Goal: Information Seeking & Learning: Learn about a topic

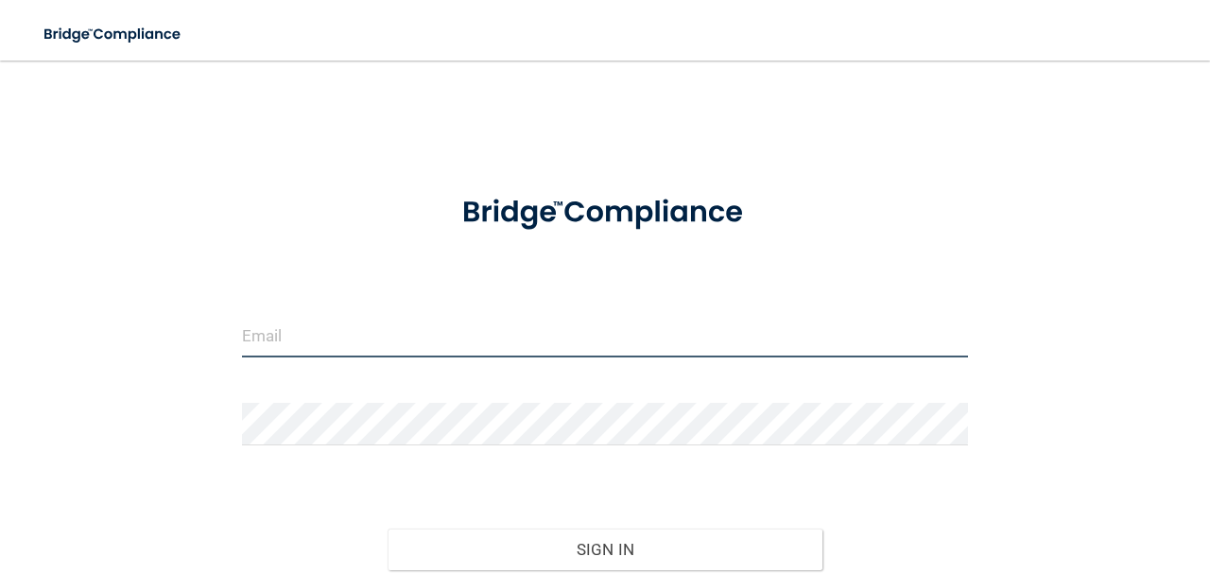
click at [399, 318] on input "email" at bounding box center [605, 336] width 726 height 43
type input "[EMAIL_ADDRESS][DOMAIN_NAME]"
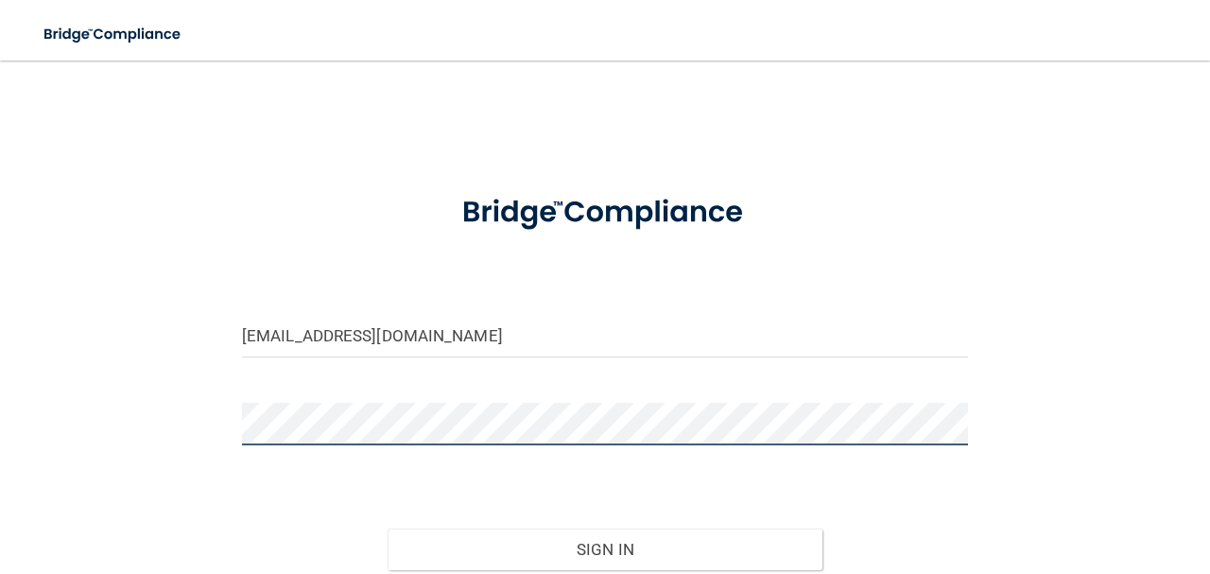
click at [388, 528] on button "Sign In" at bounding box center [606, 549] width 436 height 42
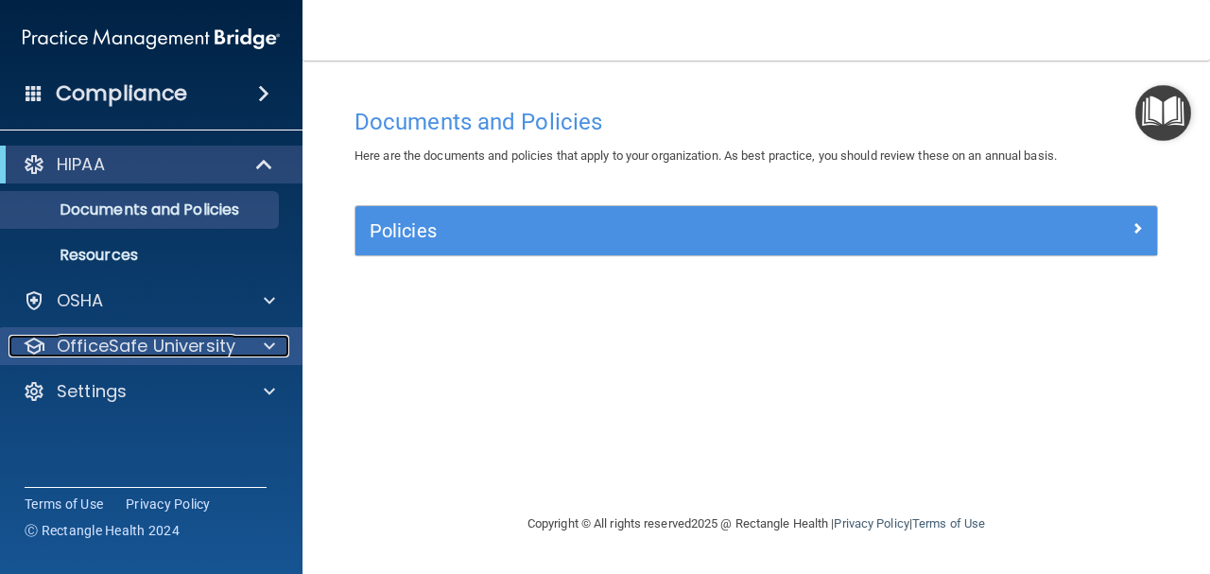
click at [190, 347] on p "OfficeSafe University" at bounding box center [146, 346] width 179 height 23
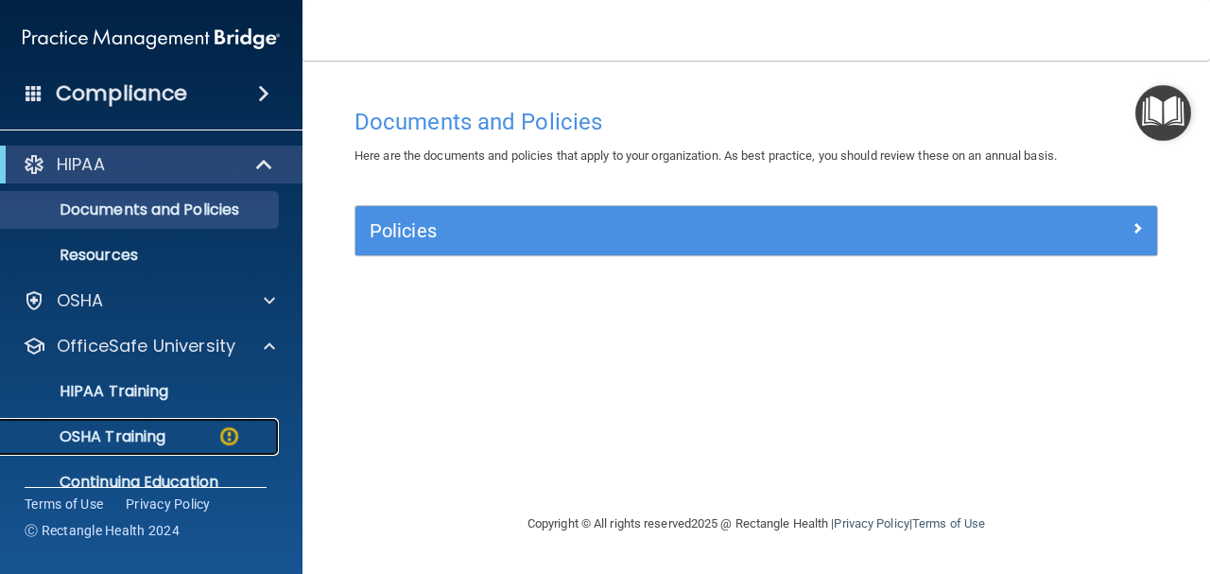
click at [180, 439] on div "OSHA Training" at bounding box center [141, 436] width 258 height 19
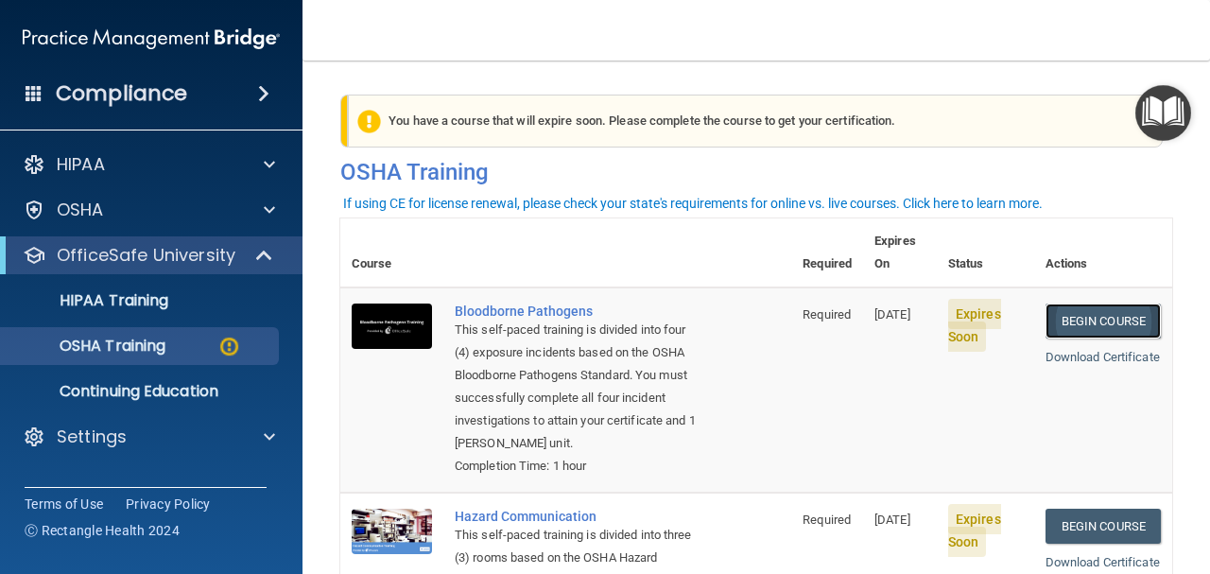
click at [1095, 303] on link "Begin Course" at bounding box center [1102, 320] width 115 height 35
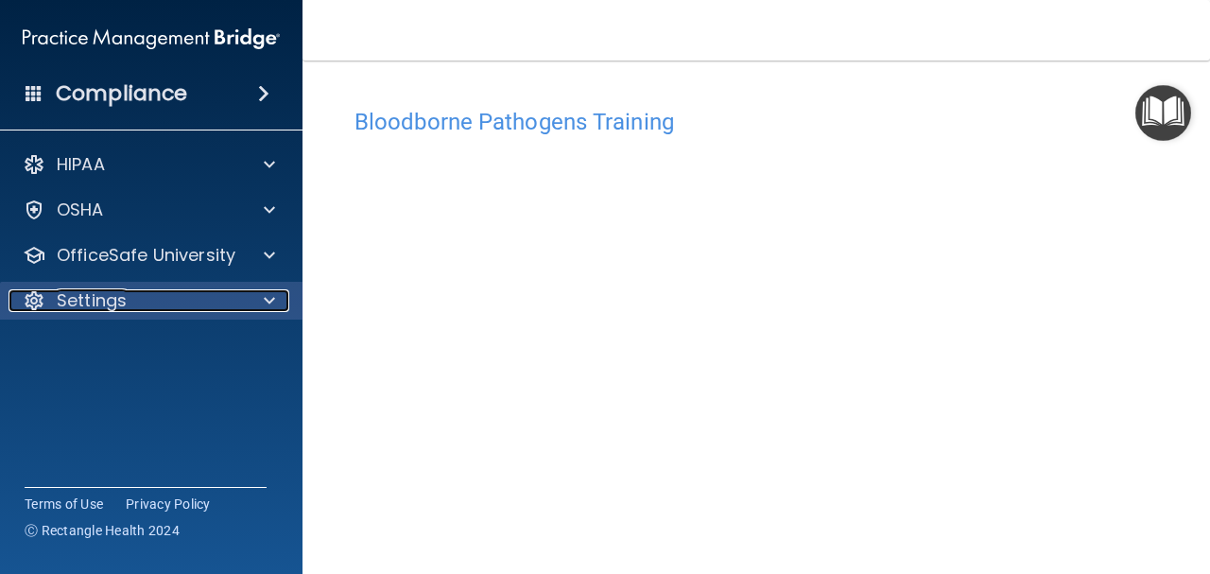
click at [87, 301] on p "Settings" at bounding box center [92, 300] width 70 height 23
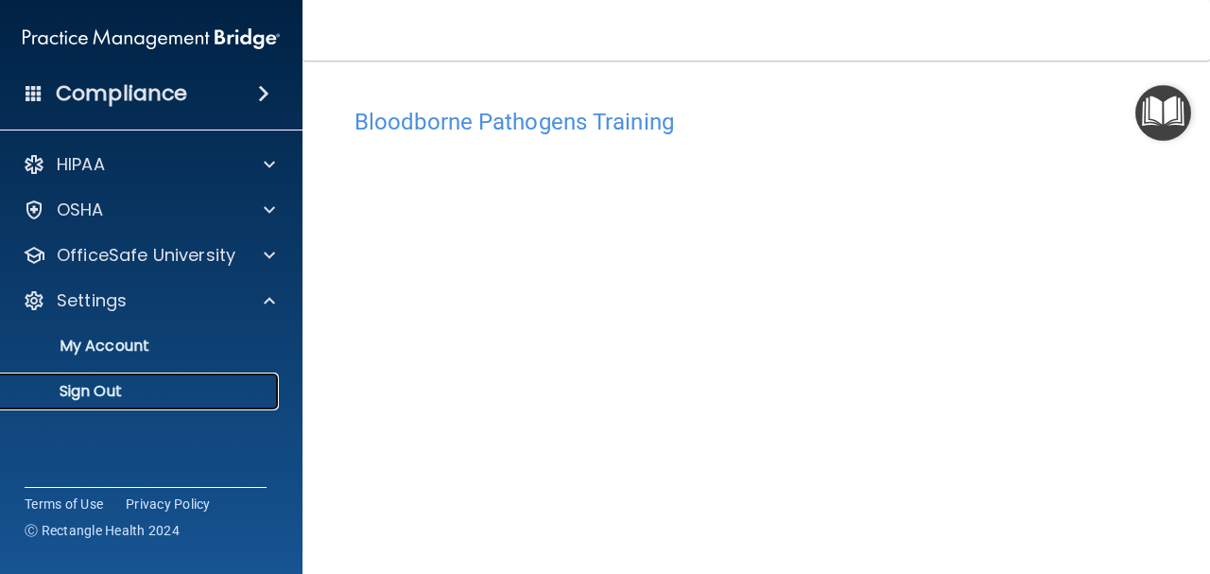
click at [93, 396] on p "Sign Out" at bounding box center [141, 391] width 258 height 19
